Goal: Task Accomplishment & Management: Use online tool/utility

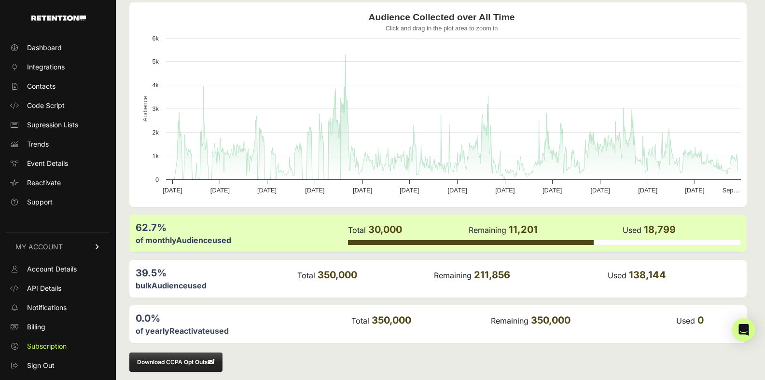
scroll to position [115, 0]
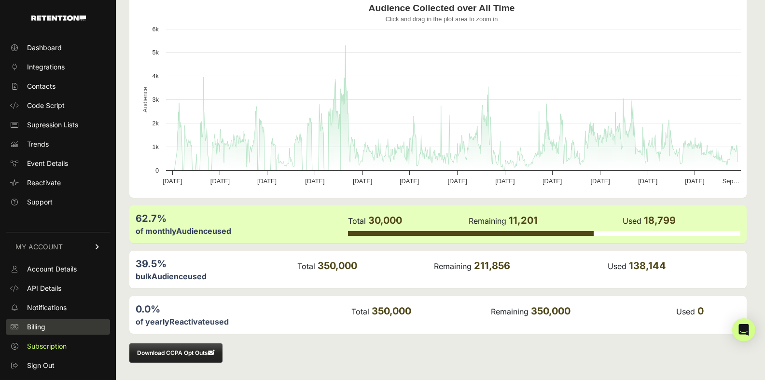
click at [56, 330] on link "Billing" at bounding box center [58, 327] width 104 height 15
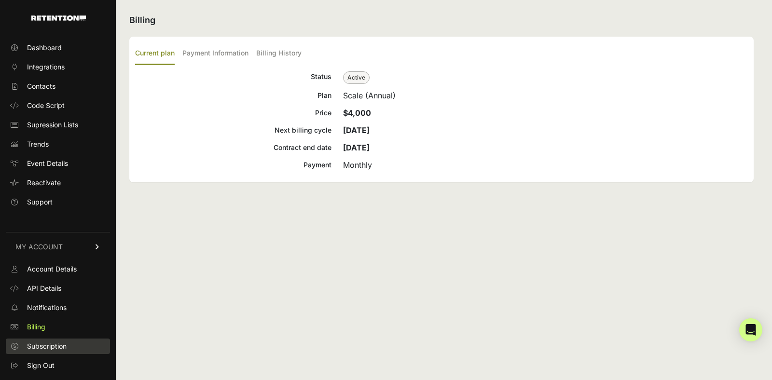
click at [45, 349] on span "Subscription" at bounding box center [47, 347] width 40 height 10
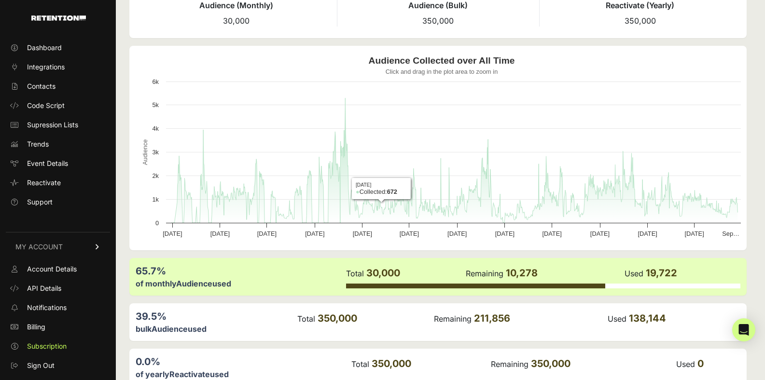
scroll to position [64, 0]
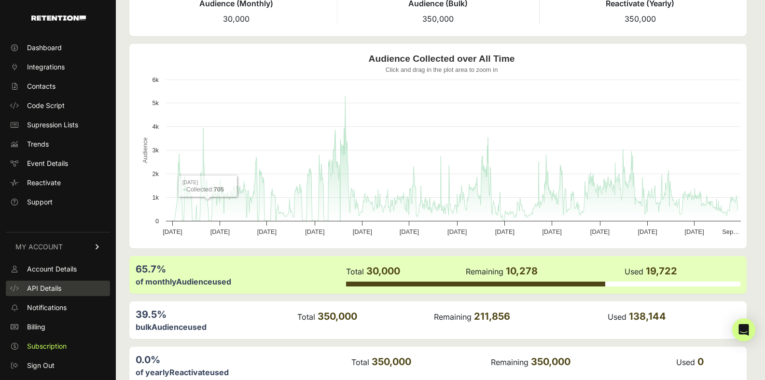
click at [49, 290] on span "API Details" at bounding box center [44, 289] width 34 height 10
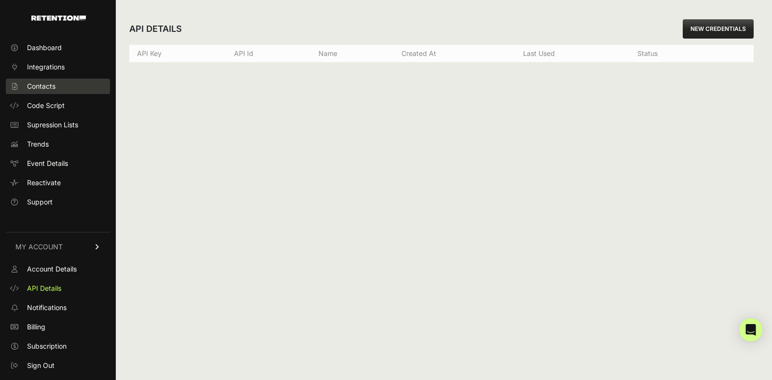
click at [36, 88] on span "Contacts" at bounding box center [41, 87] width 28 height 10
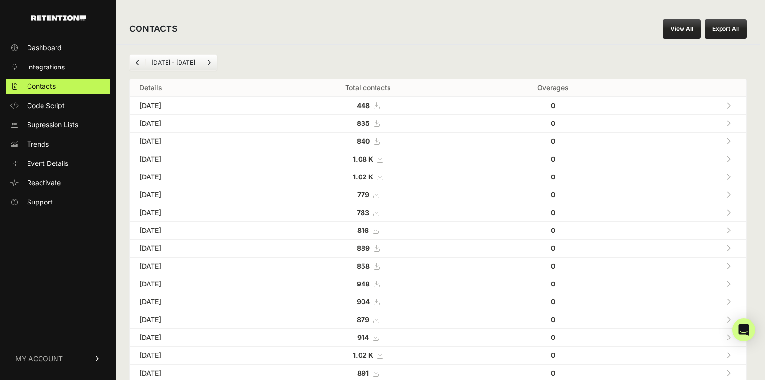
click at [391, 44] on div "[DATE] - [DATE] Details Total contacts Overages [DATE] 448 0 [DATE] 835" at bounding box center [438, 361] width 645 height 634
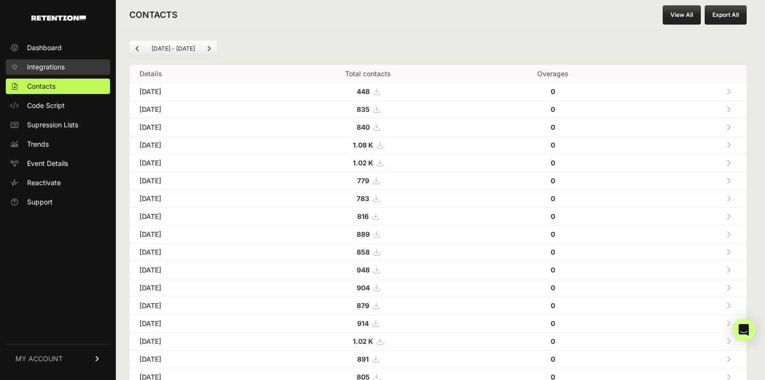
click at [60, 66] on span "Integrations" at bounding box center [46, 67] width 38 height 10
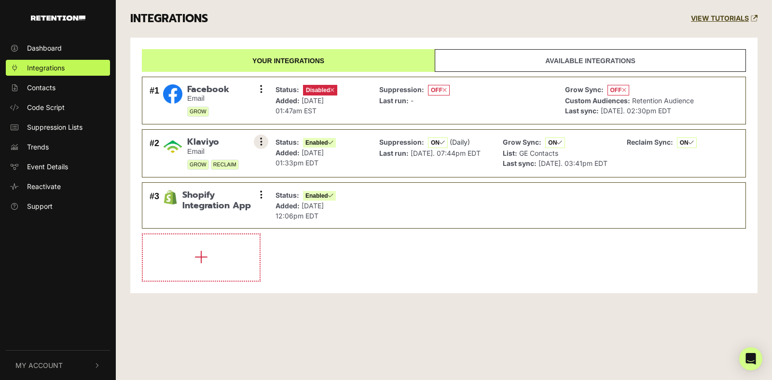
click at [257, 141] on button at bounding box center [261, 142] width 14 height 14
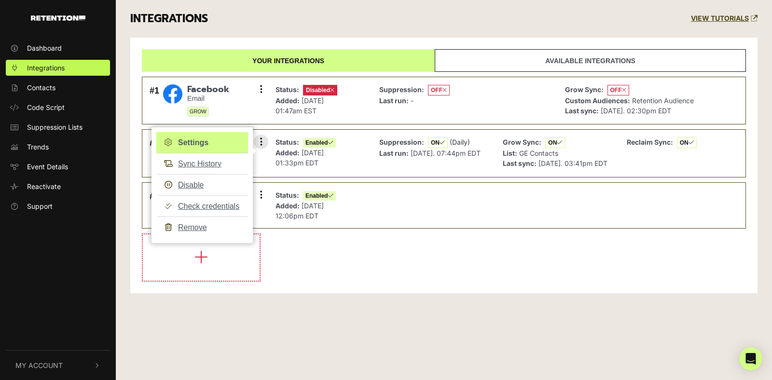
click at [206, 144] on link "Settings" at bounding box center [202, 142] width 92 height 21
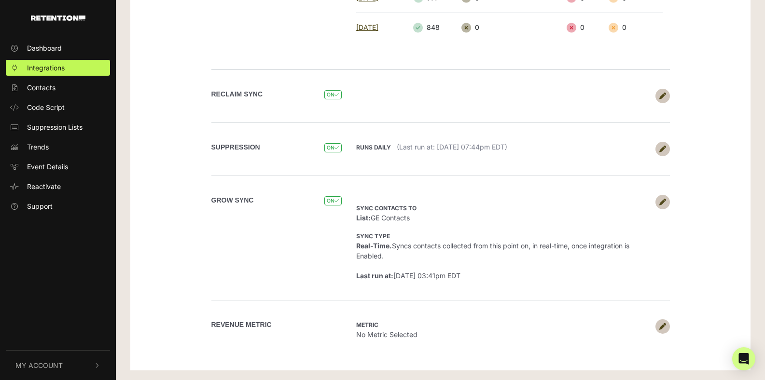
scroll to position [407, 0]
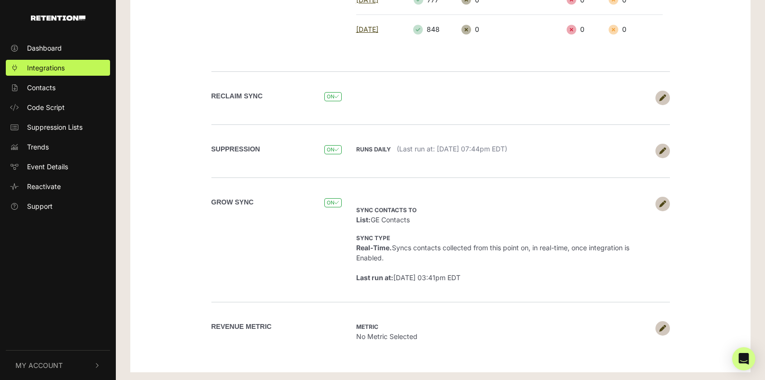
click at [661, 202] on icon at bounding box center [662, 204] width 7 height 7
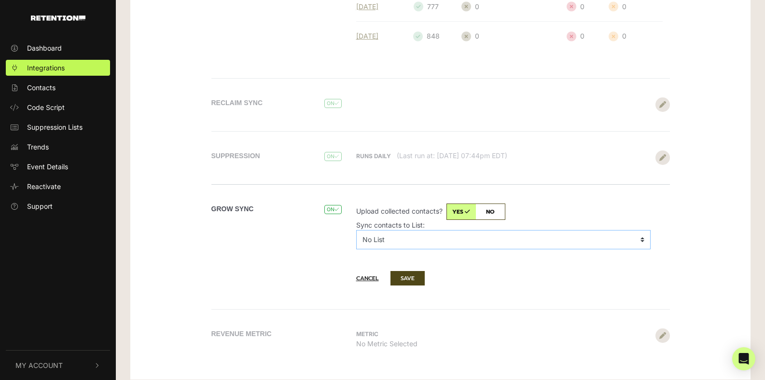
click at [406, 238] on select "No List $300 OFF 2024 Affiliate Sponsorship Emails 2025 Craft Month Giveaway Em…" at bounding box center [503, 239] width 295 height 19
click at [360, 280] on button "Cancel" at bounding box center [372, 279] width 32 height 14
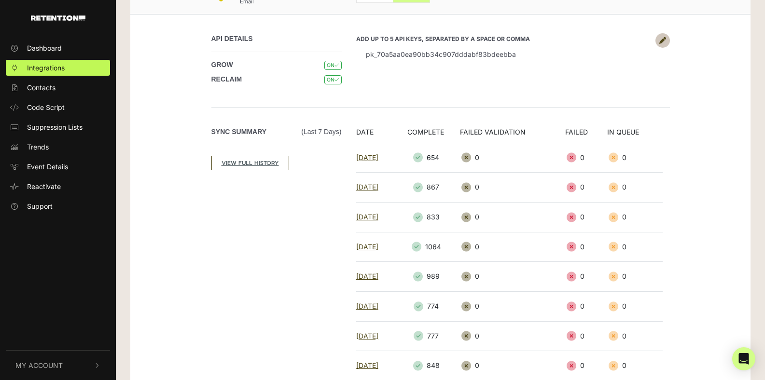
scroll to position [0, 0]
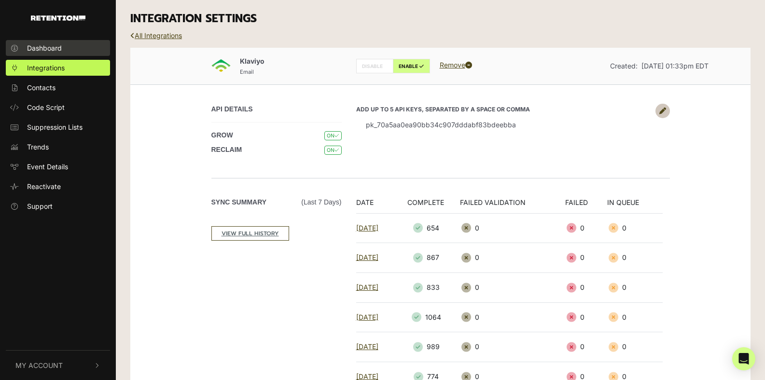
click at [57, 53] on span "Dashboard" at bounding box center [44, 48] width 35 height 10
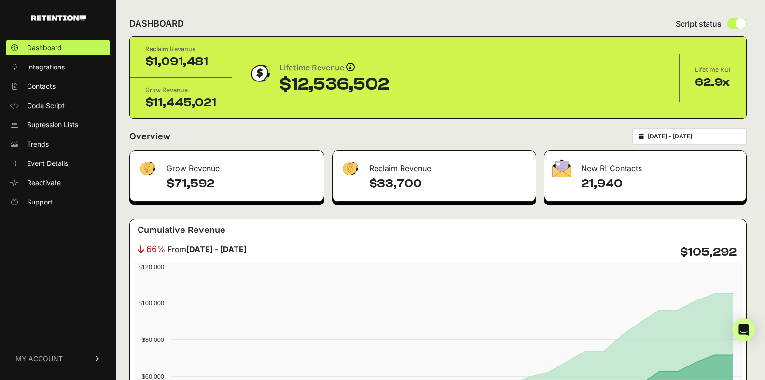
scroll to position [8, 0]
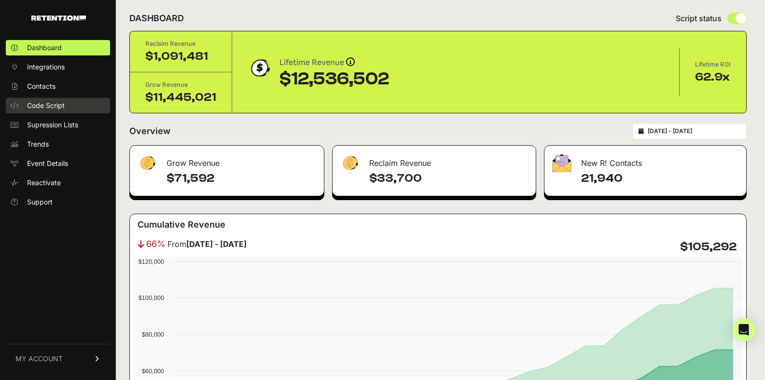
click at [58, 109] on span "Code Script" at bounding box center [46, 106] width 38 height 10
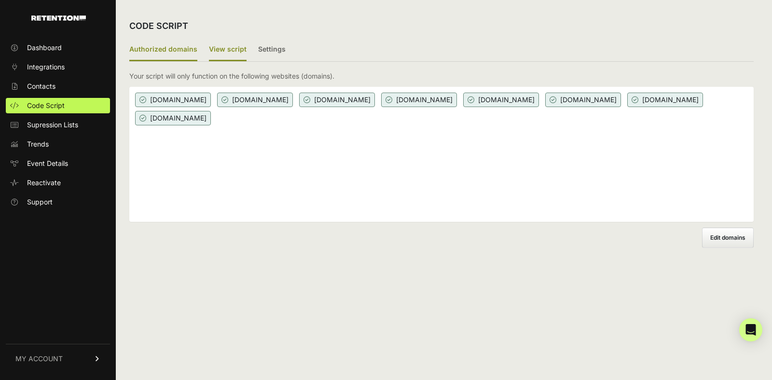
click at [238, 50] on label "View script" at bounding box center [228, 50] width 38 height 23
click at [0, 0] on input "View script" at bounding box center [0, 0] width 0 height 0
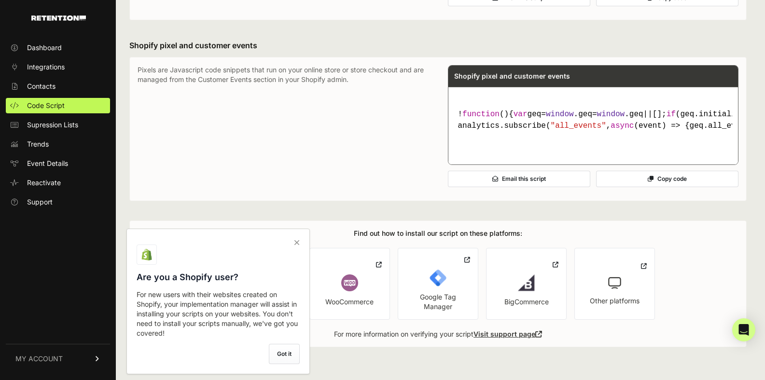
scroll to position [779, 0]
click at [298, 242] on icon at bounding box center [297, 242] width 14 height 15
click at [0, 0] on input "checkbox" at bounding box center [0, 0] width 0 height 0
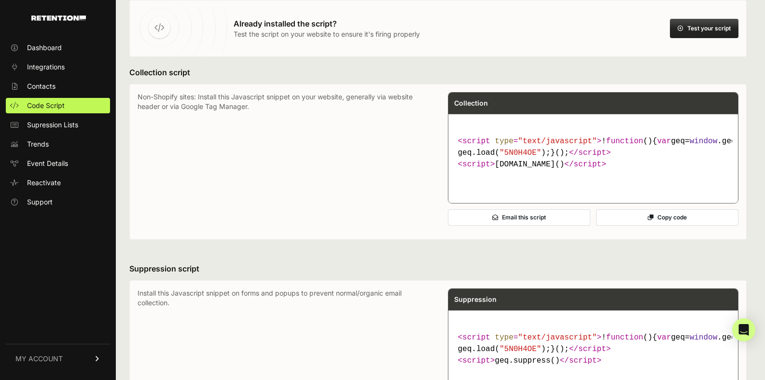
scroll to position [0, 0]
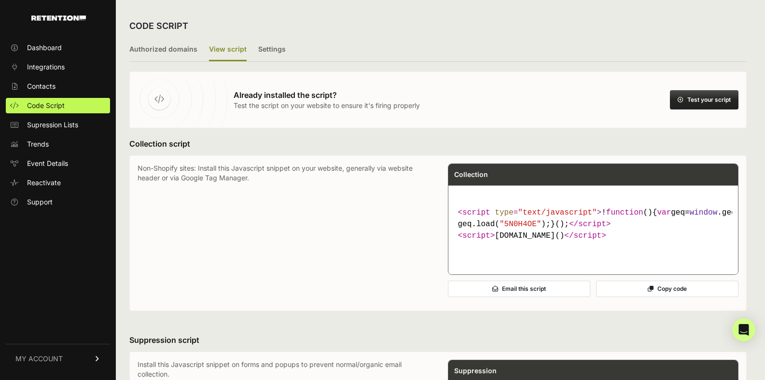
click at [706, 100] on button "Test your script" at bounding box center [704, 99] width 69 height 19
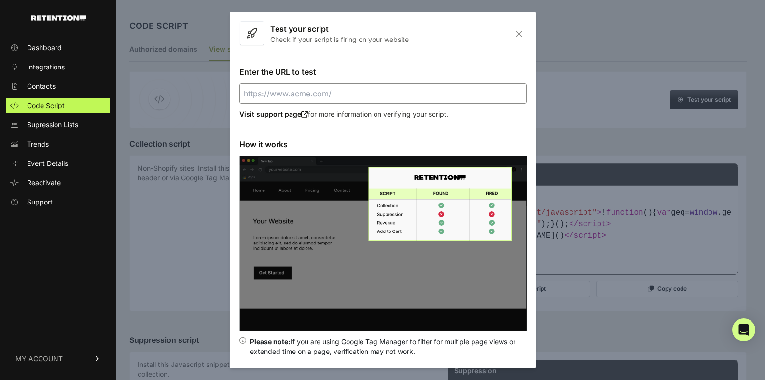
click at [312, 93] on input "Enter the URL to test" at bounding box center [382, 94] width 287 height 20
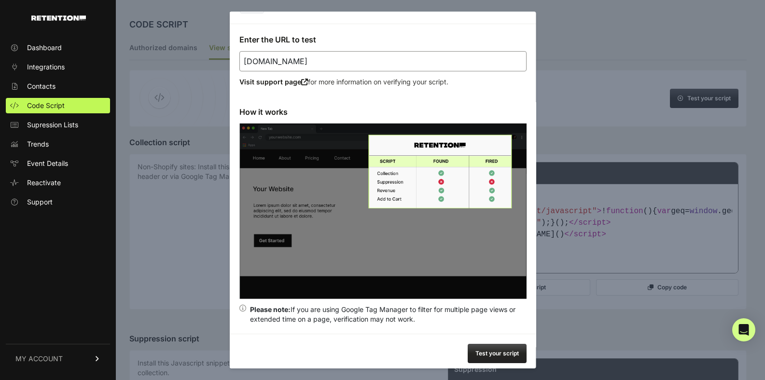
scroll to position [2, 0]
click at [481, 344] on button "Test your script" at bounding box center [496, 353] width 59 height 19
type input "https://createroom.com"
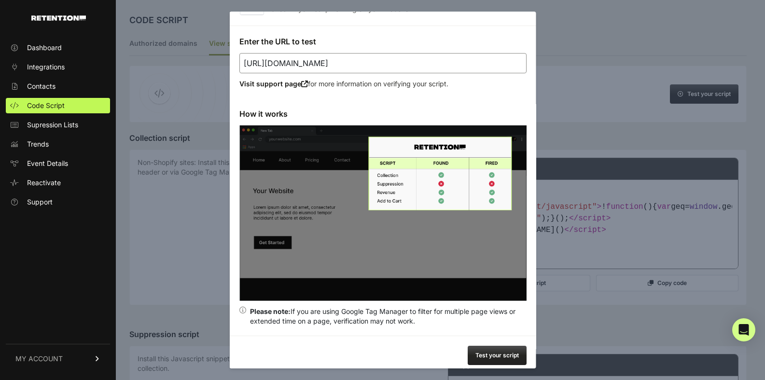
scroll to position [32, 0]
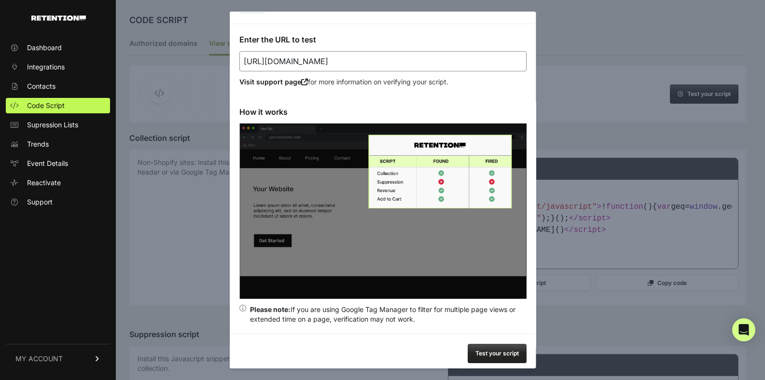
click at [589, 99] on div at bounding box center [382, 190] width 765 height 380
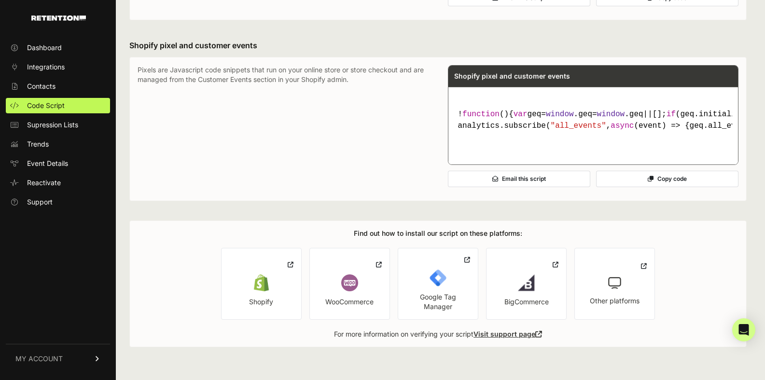
scroll to position [735, 0]
click at [292, 269] on icon at bounding box center [291, 265] width 6 height 8
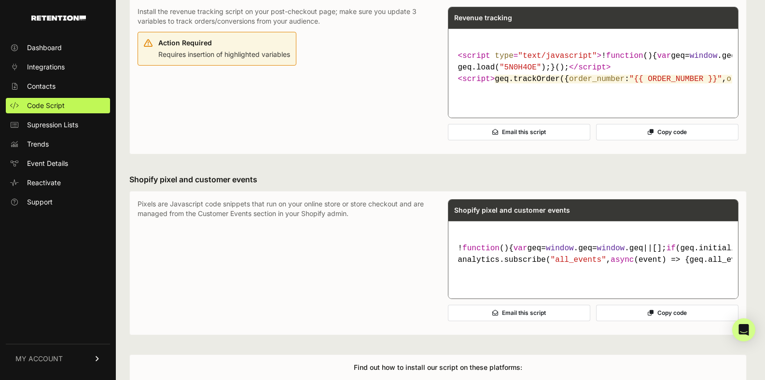
scroll to position [514, 0]
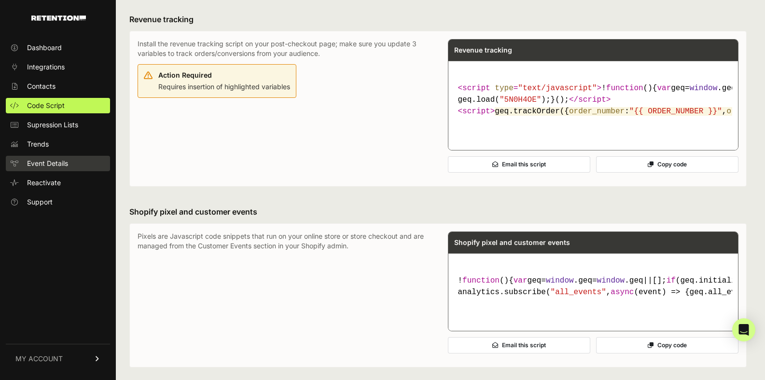
click at [52, 159] on span "Event Details" at bounding box center [47, 164] width 41 height 10
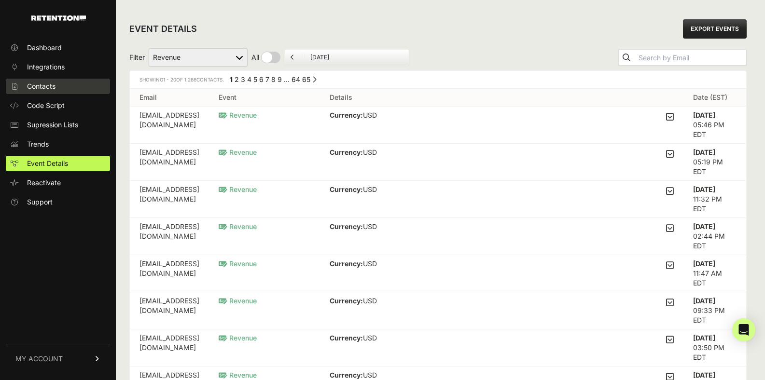
click at [63, 88] on link "Contacts" at bounding box center [58, 86] width 104 height 15
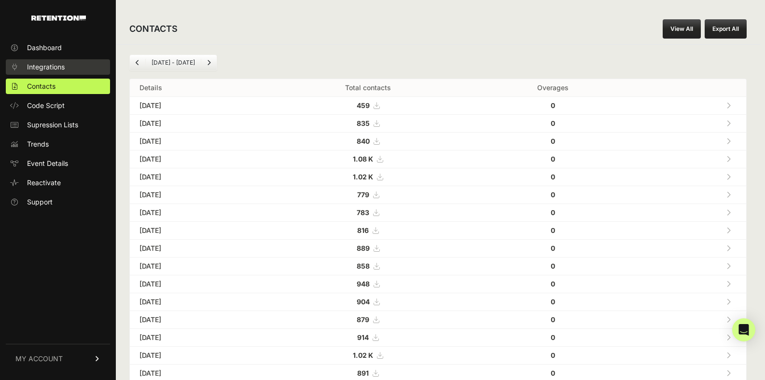
click at [61, 69] on span "Integrations" at bounding box center [46, 67] width 38 height 10
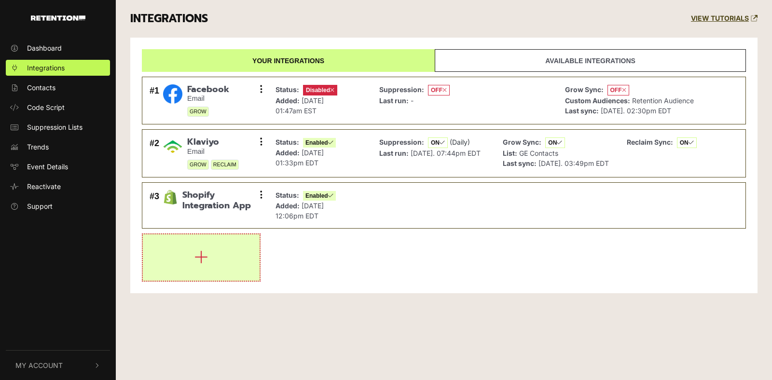
click at [196, 265] on icon "button" at bounding box center [202, 257] width 14 height 15
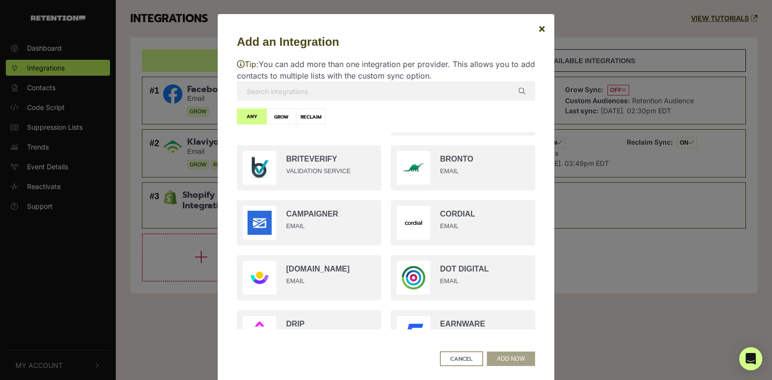
scroll to position [298, 0]
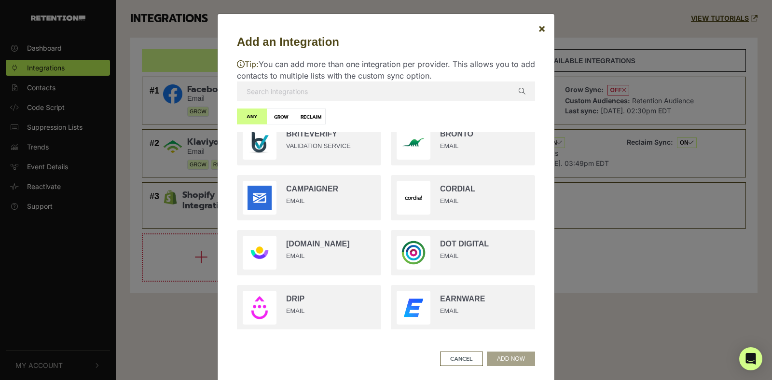
click at [328, 92] on input "text" at bounding box center [386, 91] width 298 height 19
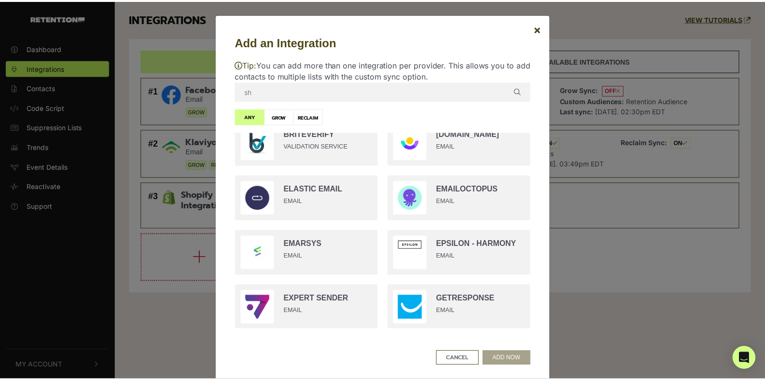
scroll to position [0, 0]
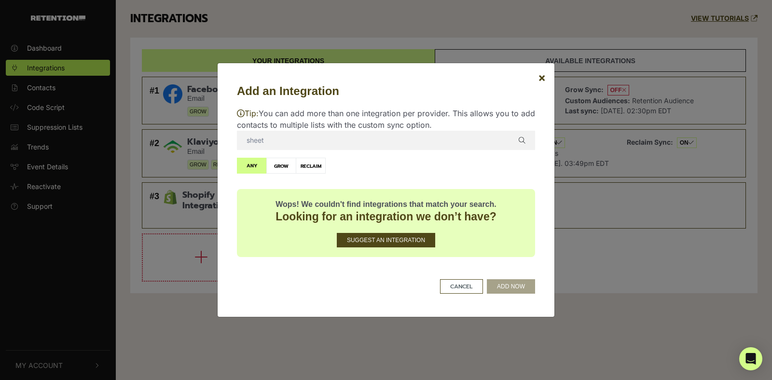
type input "sheet"
click at [285, 168] on label "GROW" at bounding box center [282, 166] width 30 height 16
radio input "true"
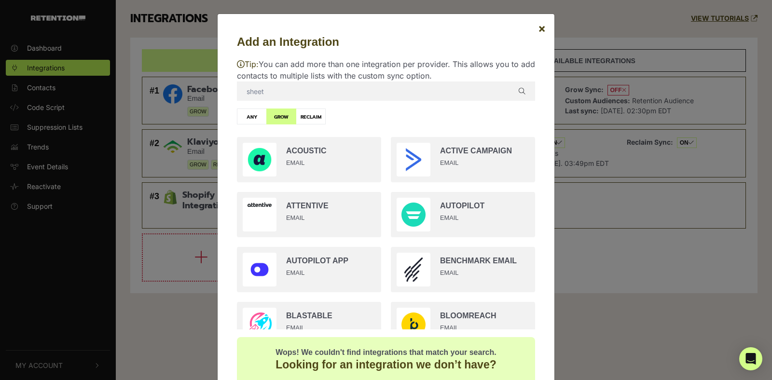
click at [266, 93] on input "sheet" at bounding box center [386, 91] width 298 height 19
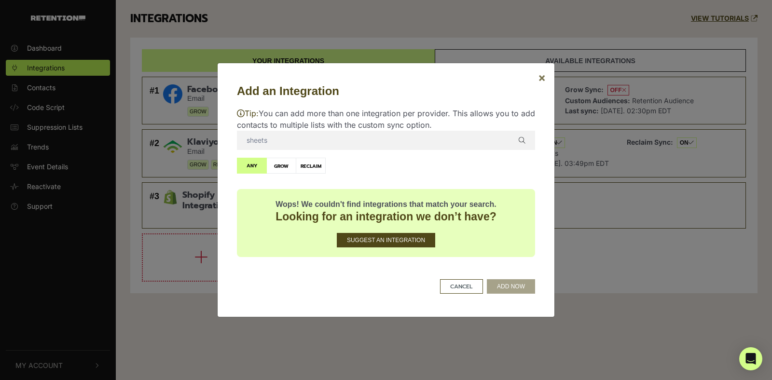
type input "sheets"
click at [541, 76] on span "×" at bounding box center [542, 77] width 8 height 14
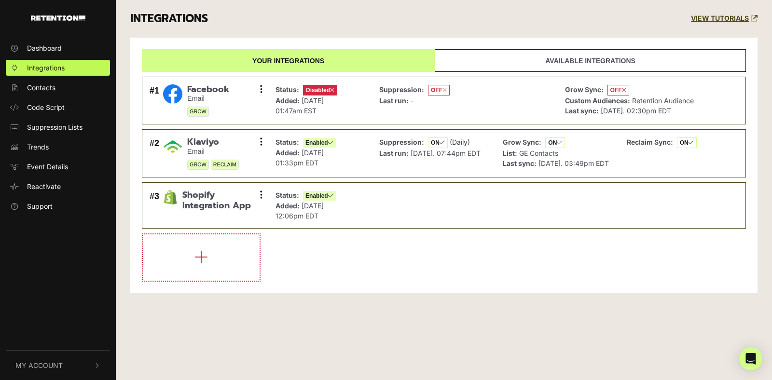
click at [607, 63] on link "Available integrations" at bounding box center [590, 60] width 311 height 23
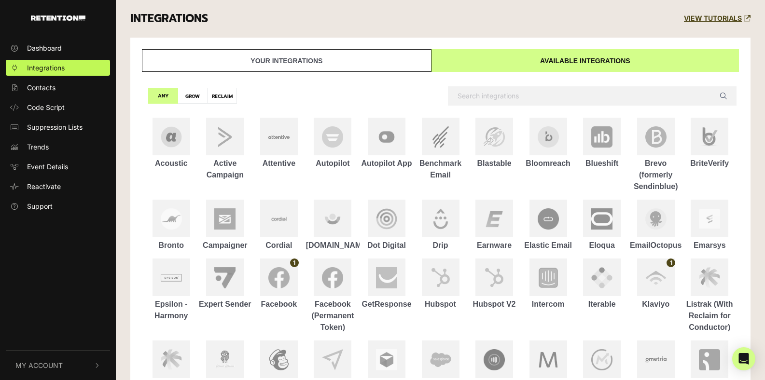
click at [484, 98] on input "text" at bounding box center [592, 95] width 289 height 19
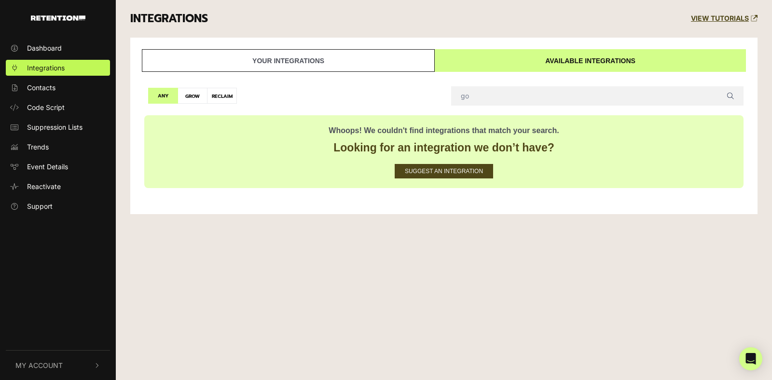
type input "g"
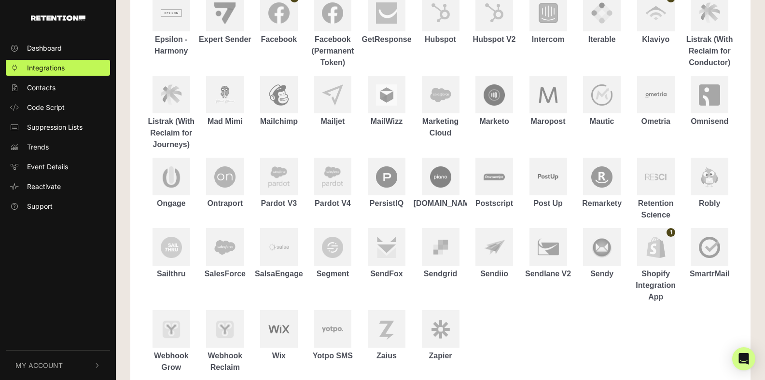
scroll to position [258, 0]
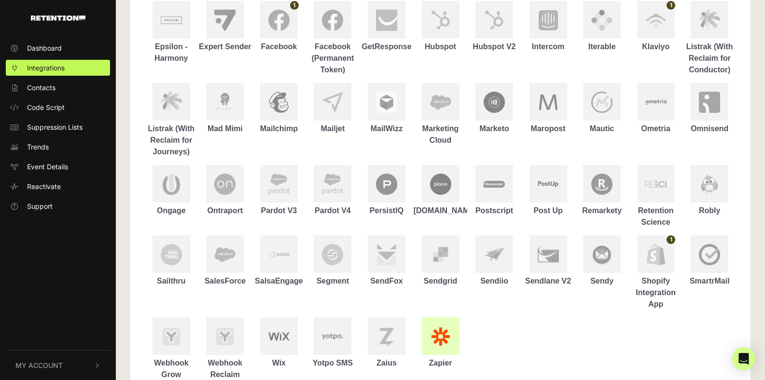
click at [450, 333] on img at bounding box center [440, 336] width 21 height 21
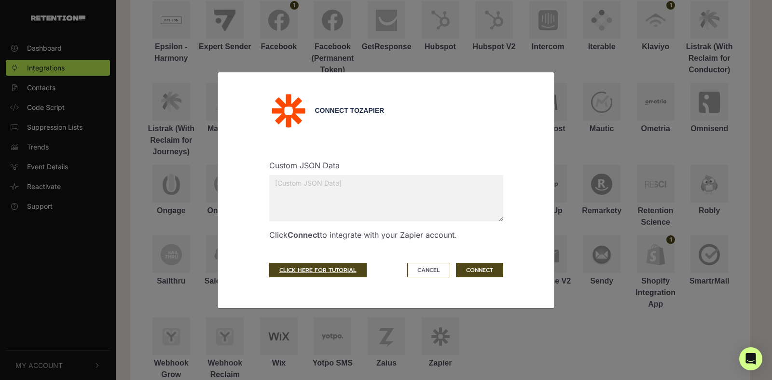
click at [351, 184] on textarea at bounding box center [386, 198] width 234 height 46
click at [580, 80] on div "Connect to Zapier Custom JSON Data Click Connect to integrate with your Zapier …" at bounding box center [386, 190] width 772 height 380
